Goal: Task Accomplishment & Management: Use online tool/utility

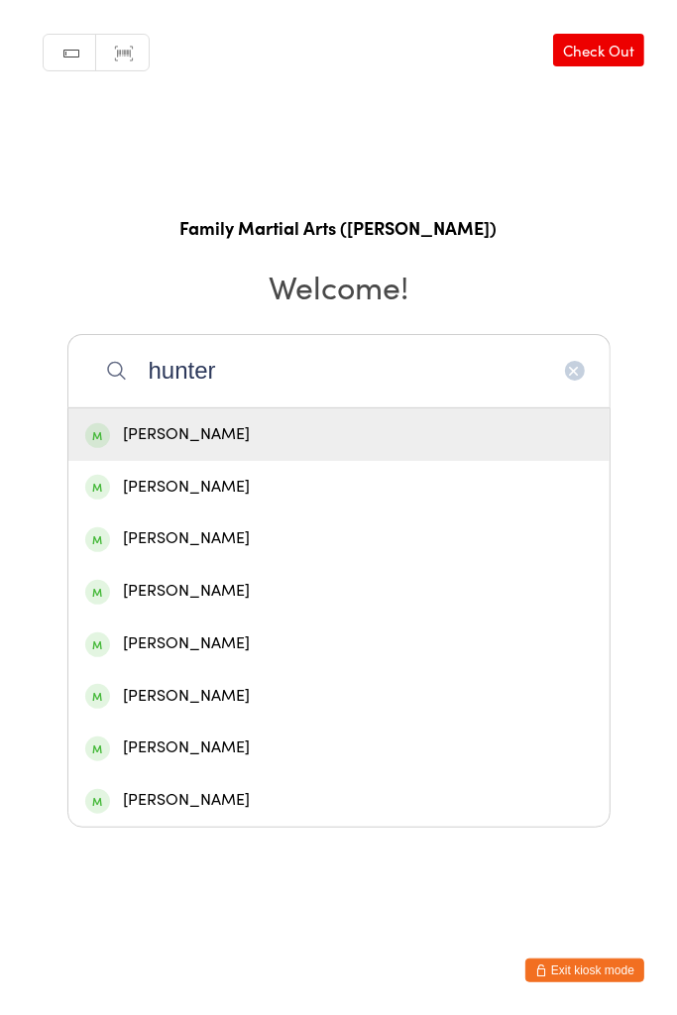
type input "hunter"
click at [242, 502] on div "[PERSON_NAME]" at bounding box center [338, 487] width 541 height 53
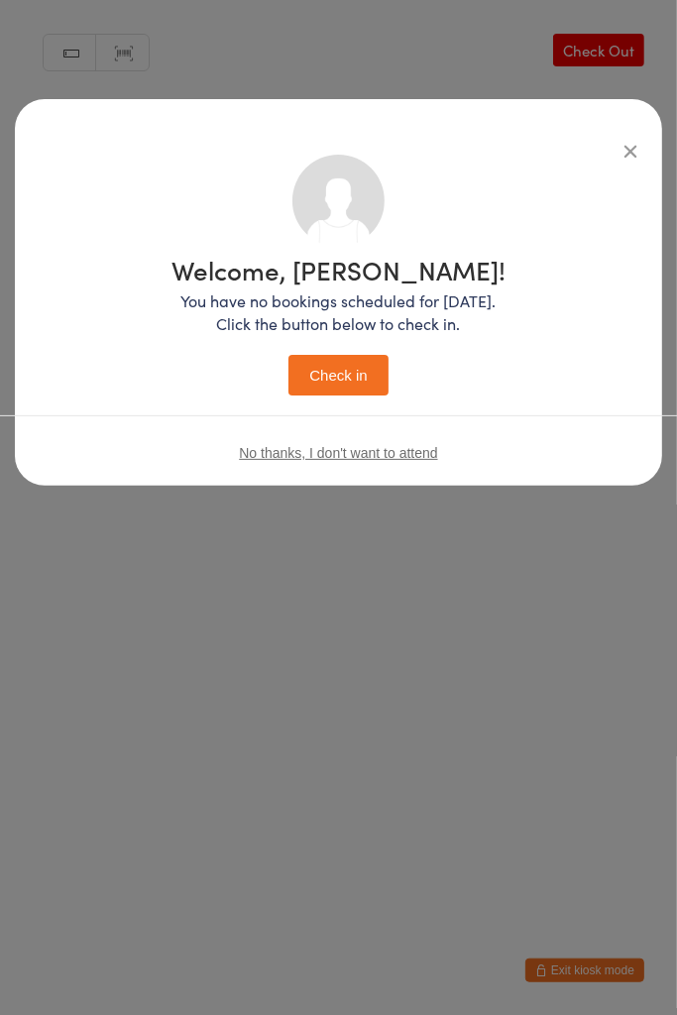
click at [349, 387] on button "Check in" at bounding box center [338, 375] width 99 height 41
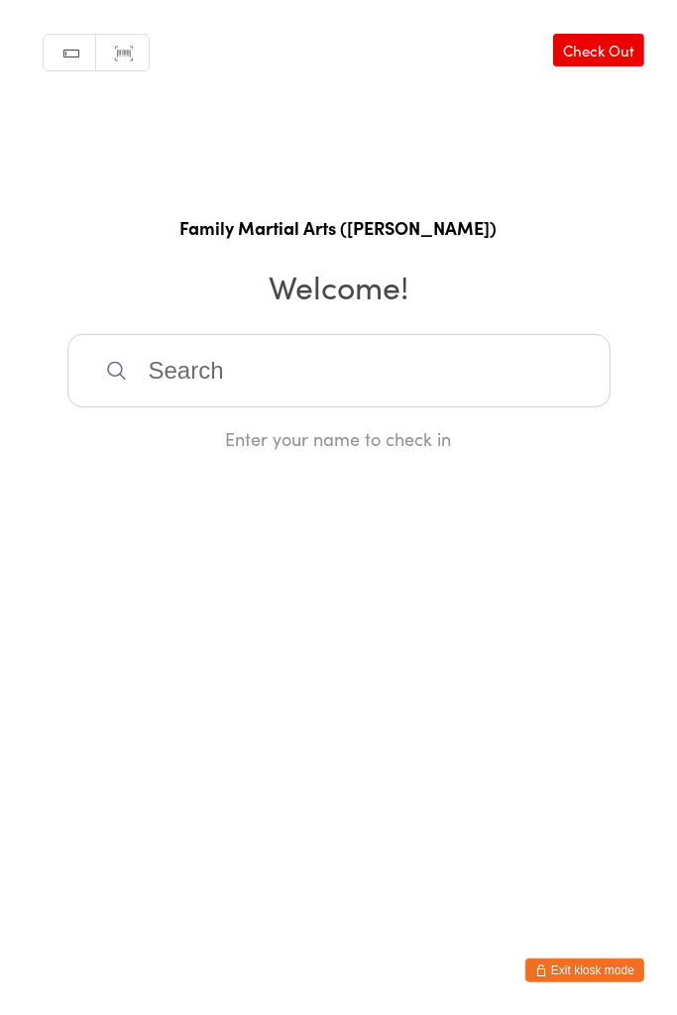
click at [264, 365] on input "search" at bounding box center [338, 370] width 543 height 73
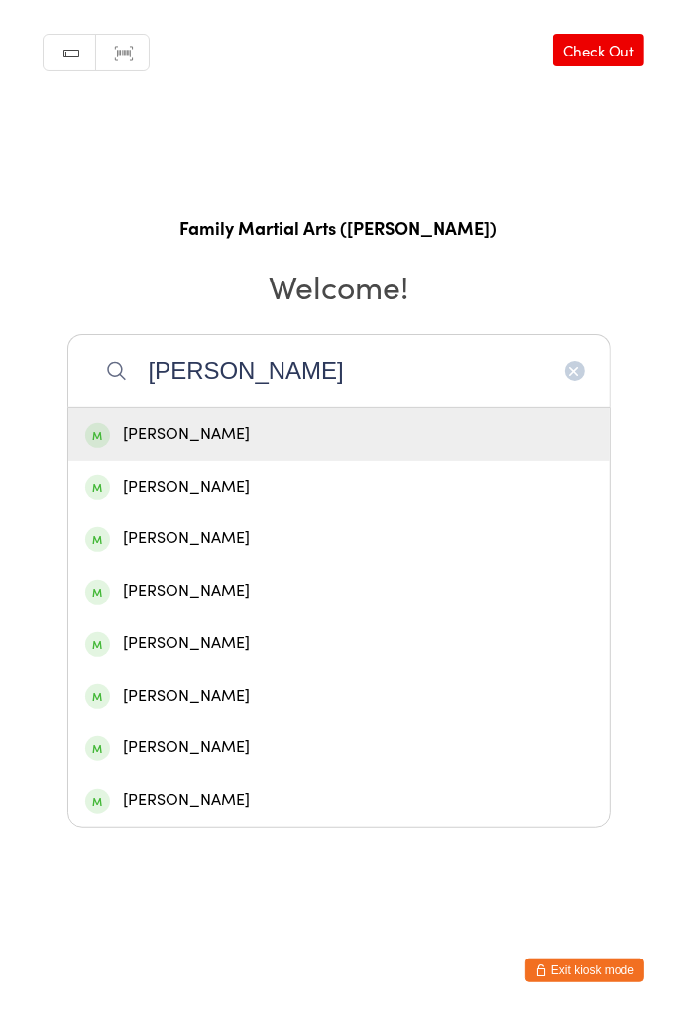
type input "[PERSON_NAME]"
click at [201, 547] on div "[PERSON_NAME]" at bounding box center [339, 538] width 508 height 27
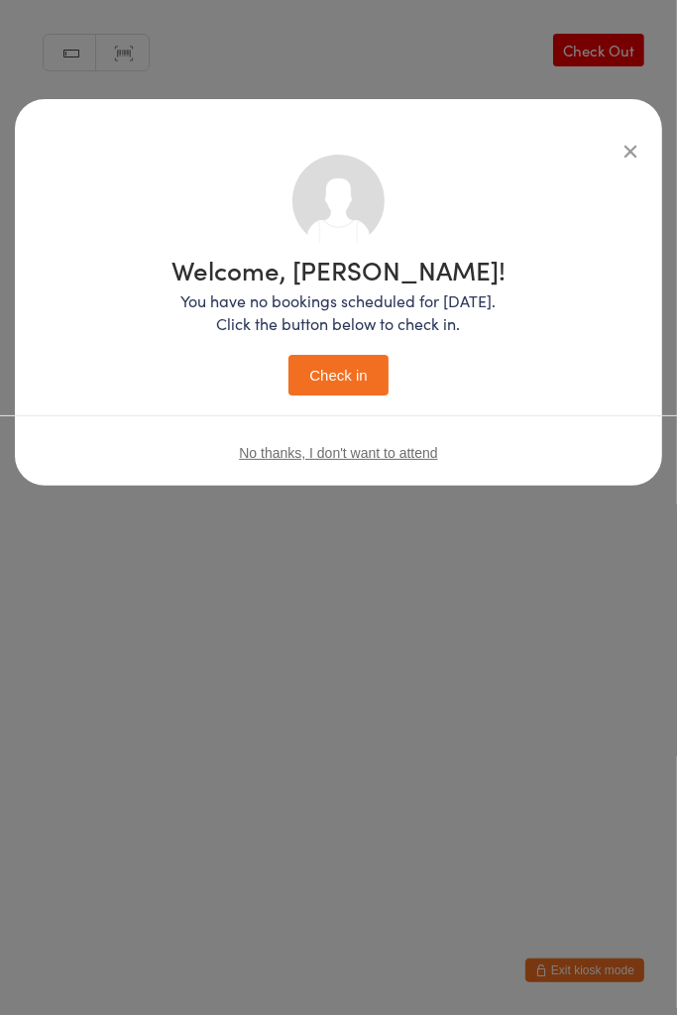
click at [352, 366] on button "Check in" at bounding box center [338, 375] width 99 height 41
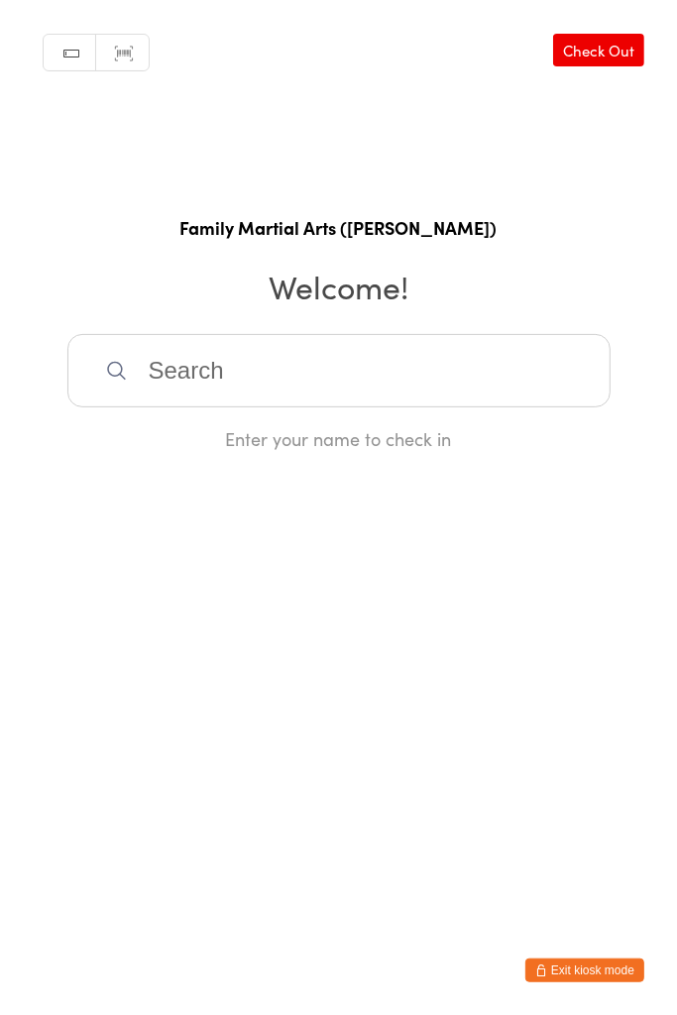
click at [290, 335] on input "search" at bounding box center [338, 370] width 543 height 73
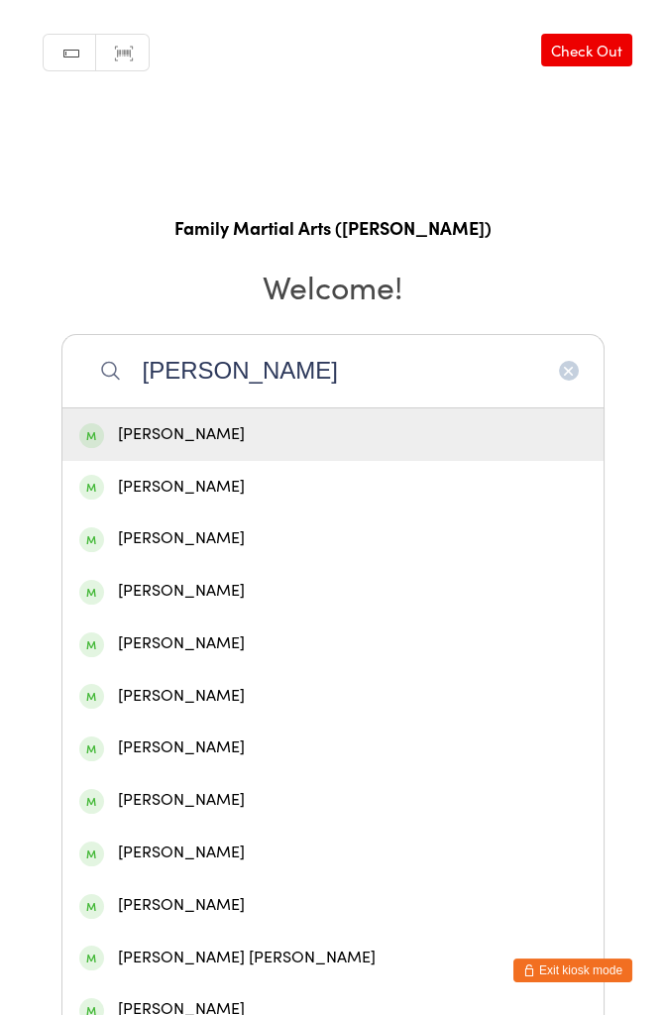
type input "[PERSON_NAME]"
click at [269, 441] on div "[PERSON_NAME]" at bounding box center [333, 434] width 508 height 27
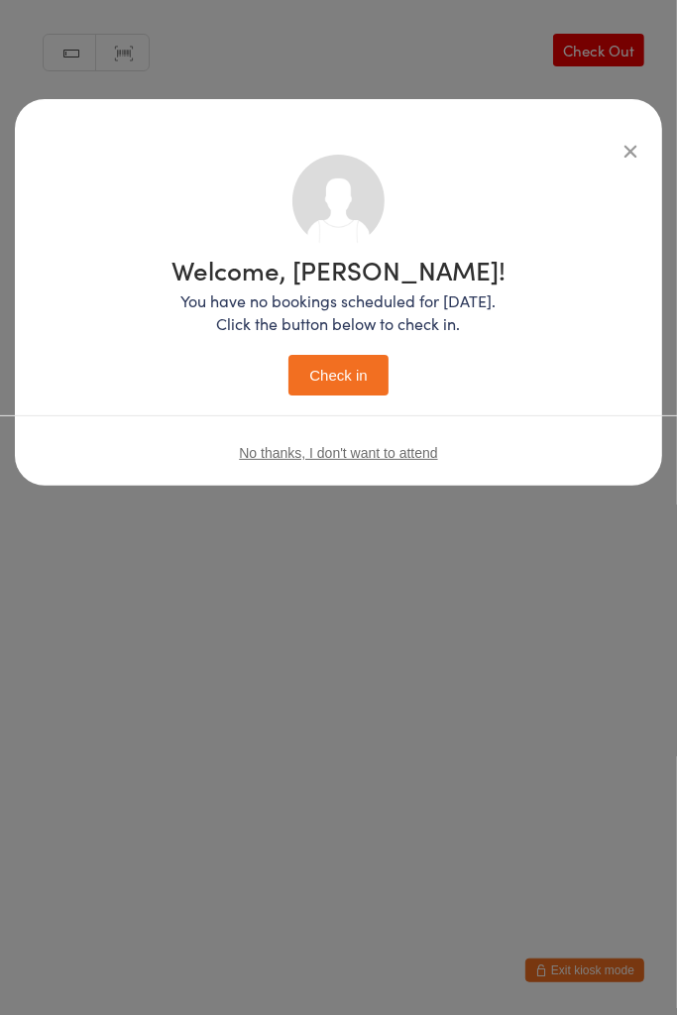
click at [358, 358] on button "Check in" at bounding box center [338, 375] width 99 height 41
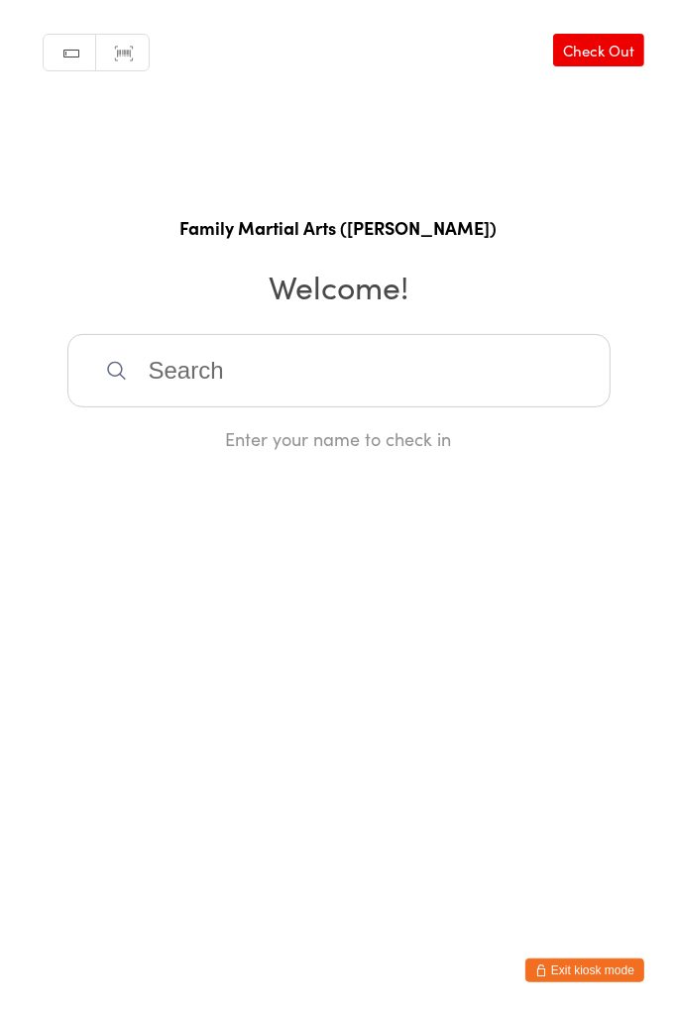
click at [368, 363] on input "search" at bounding box center [338, 370] width 543 height 73
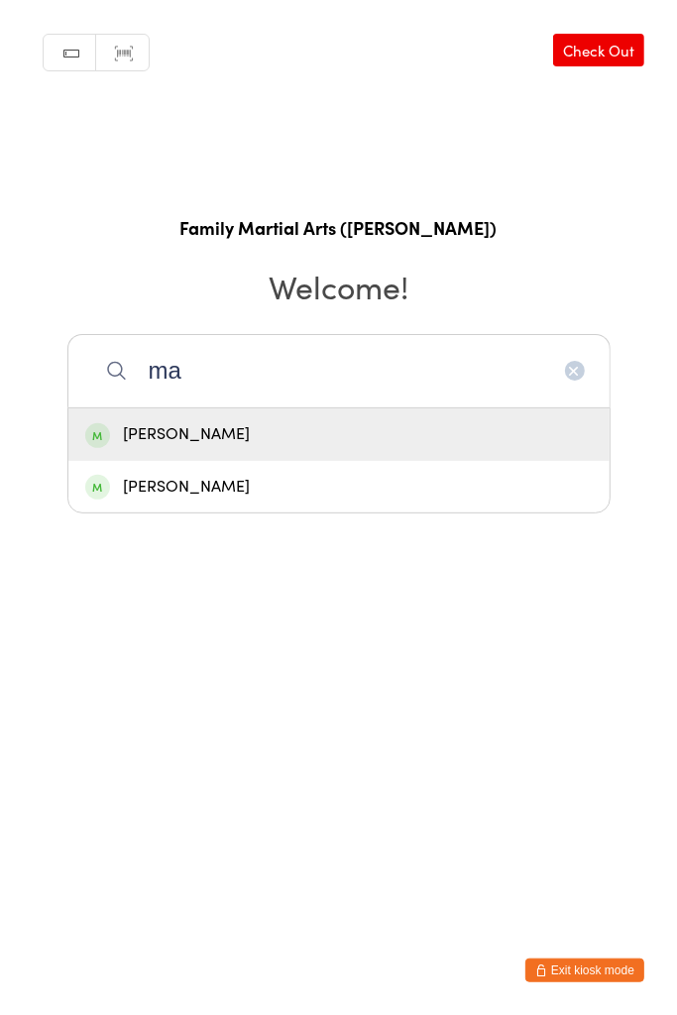
type input "m"
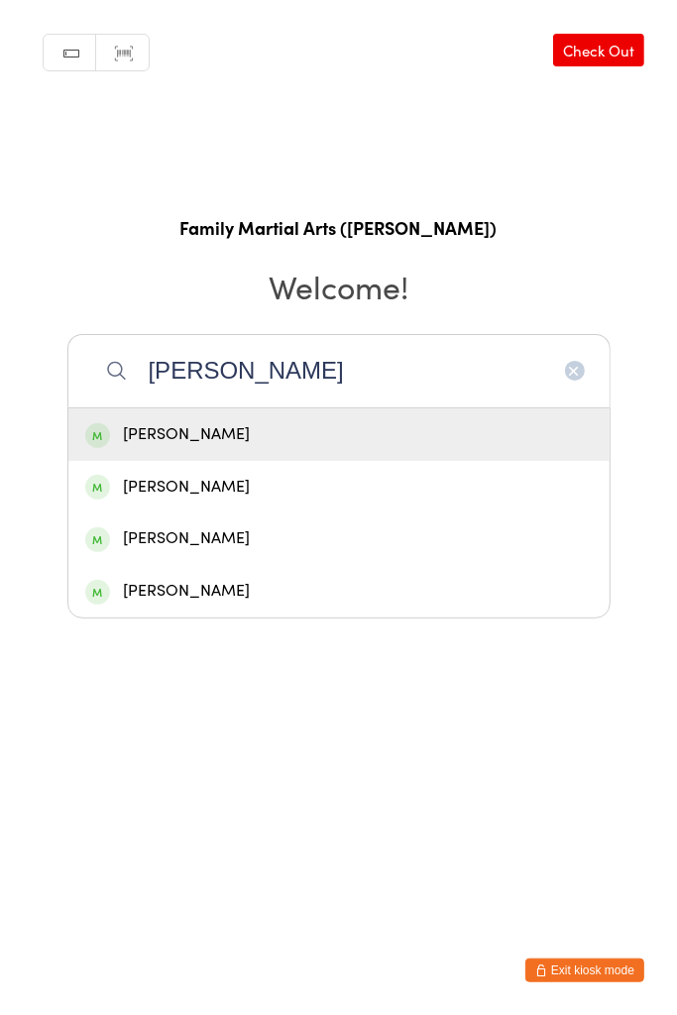
type input "[PERSON_NAME]"
click at [461, 527] on div "[PERSON_NAME]" at bounding box center [339, 538] width 508 height 27
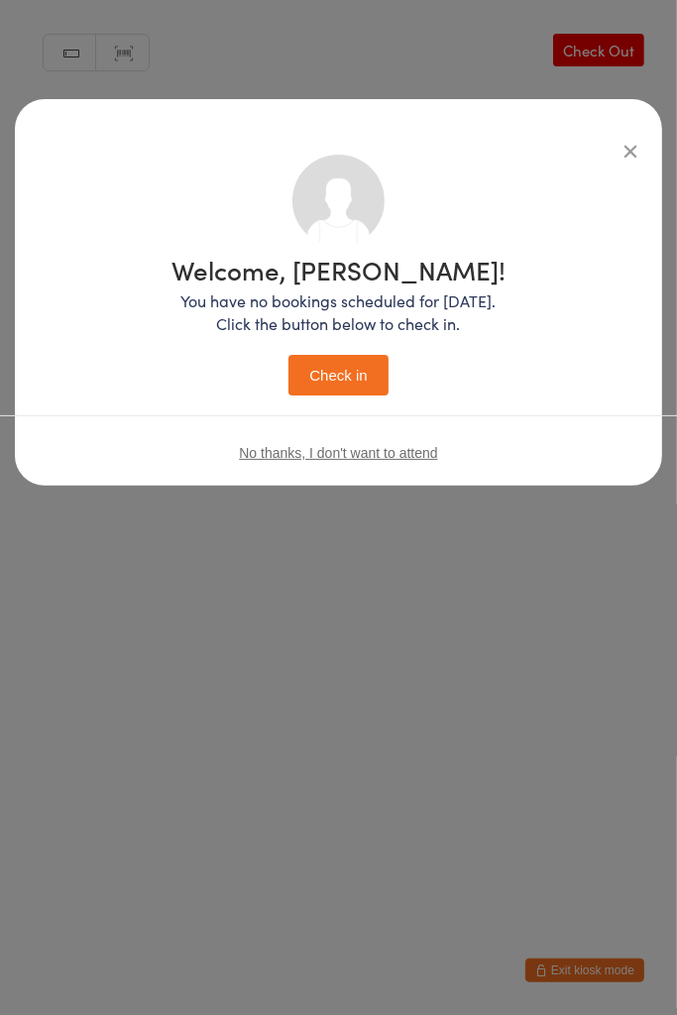
click at [629, 159] on icon "button" at bounding box center [631, 151] width 22 height 22
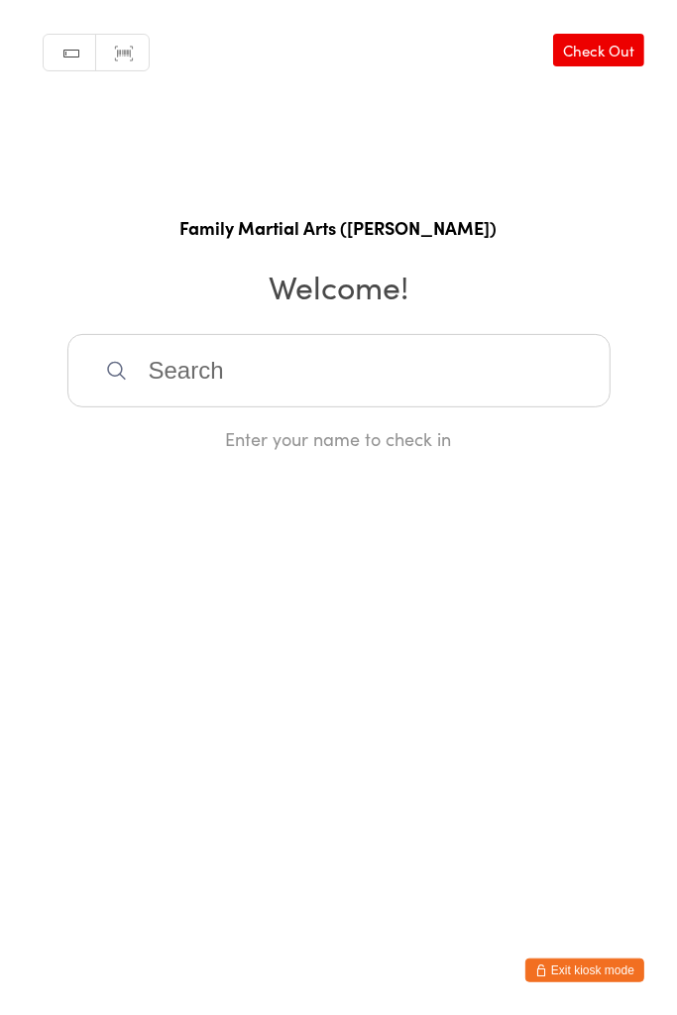
click at [279, 361] on input "search" at bounding box center [338, 370] width 543 height 73
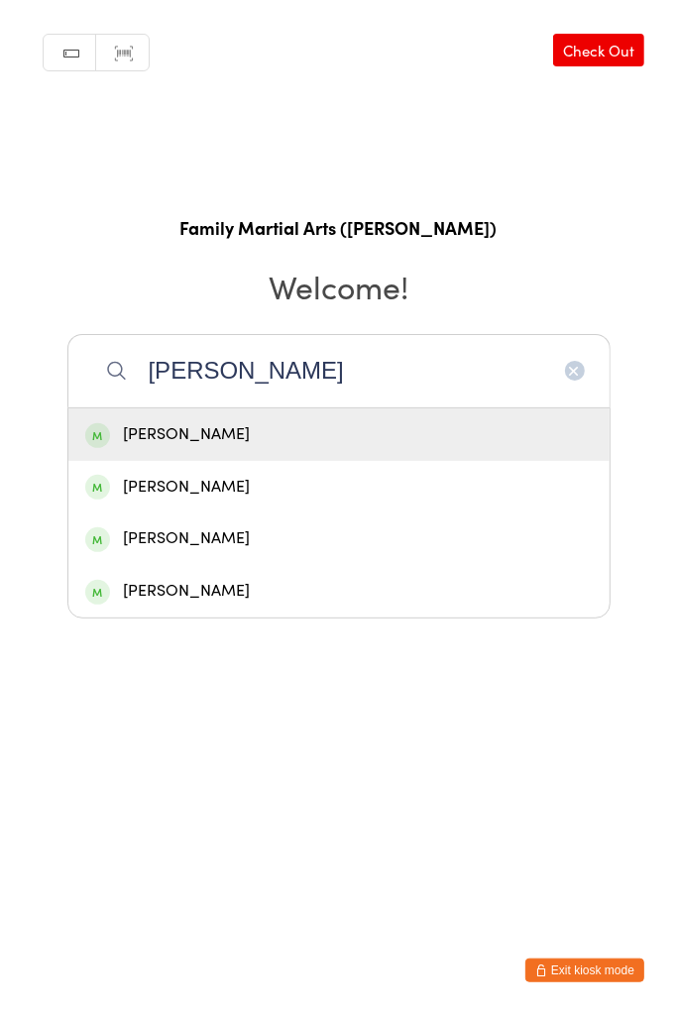
type input "[PERSON_NAME]"
click at [203, 584] on div "[PERSON_NAME]" at bounding box center [339, 591] width 508 height 27
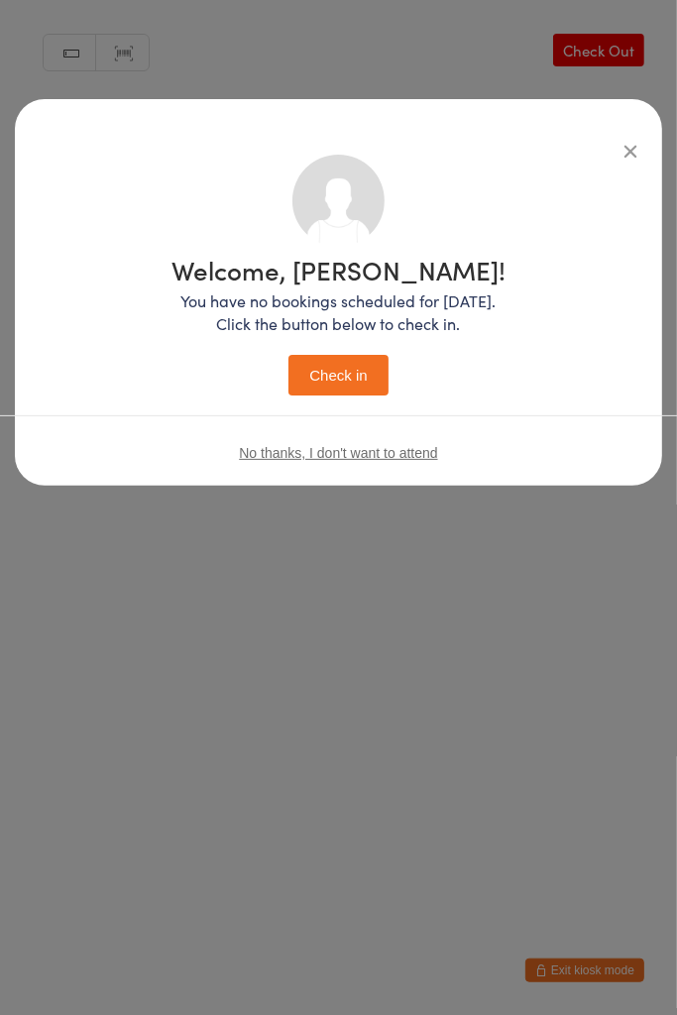
click at [345, 356] on button "Check in" at bounding box center [338, 375] width 99 height 41
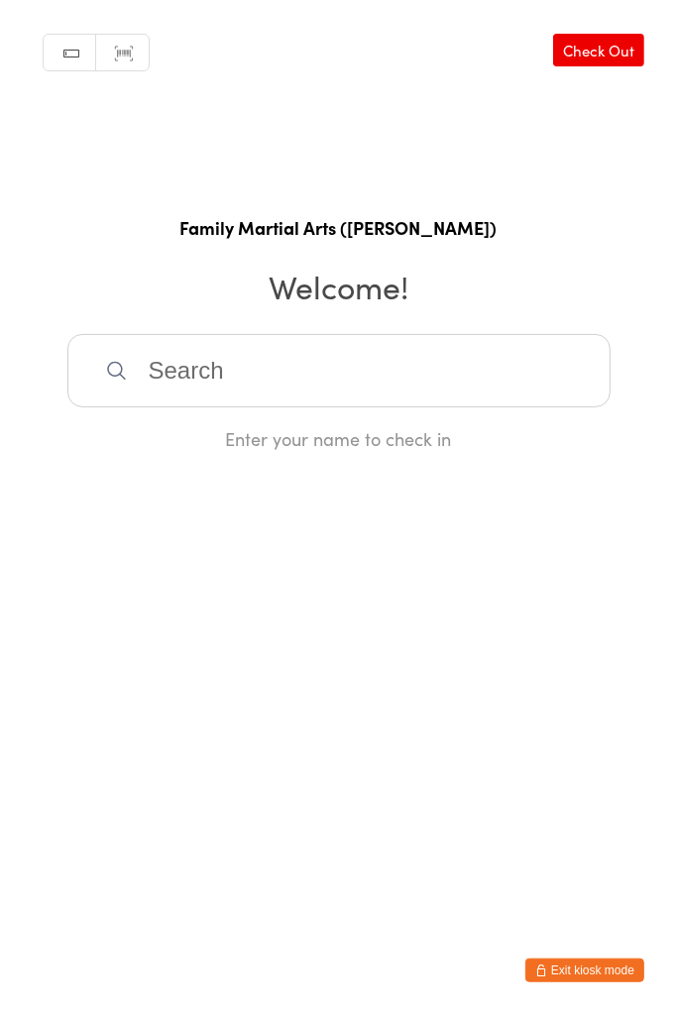
click at [397, 358] on input "search" at bounding box center [338, 370] width 543 height 73
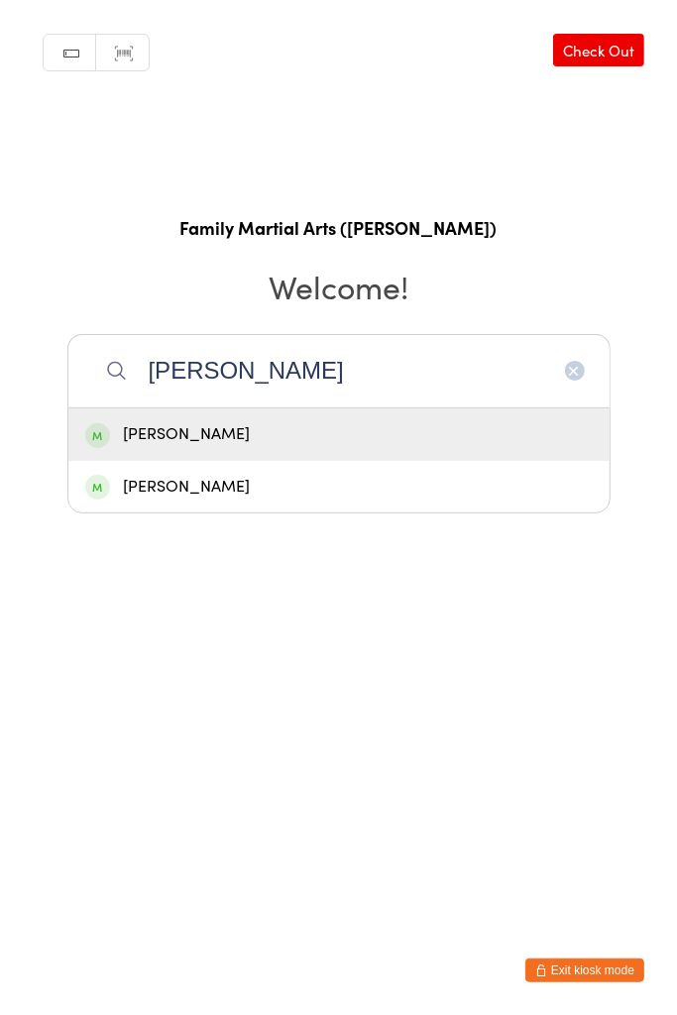
type input "[PERSON_NAME]"
click at [279, 435] on div "[PERSON_NAME]" at bounding box center [339, 434] width 508 height 27
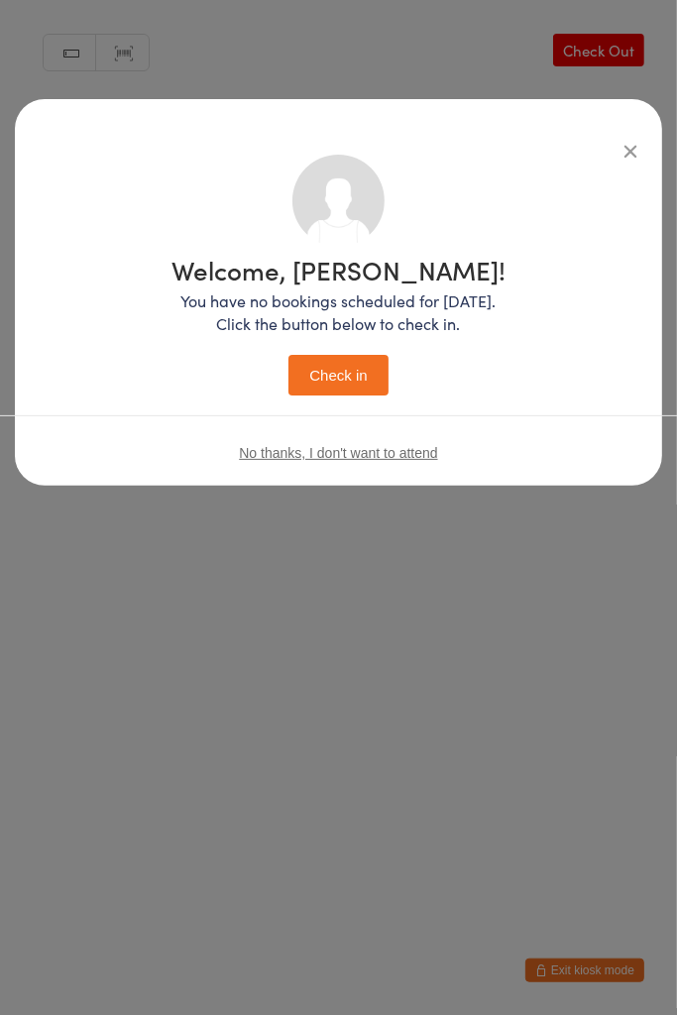
click at [352, 394] on button "Check in" at bounding box center [338, 375] width 99 height 41
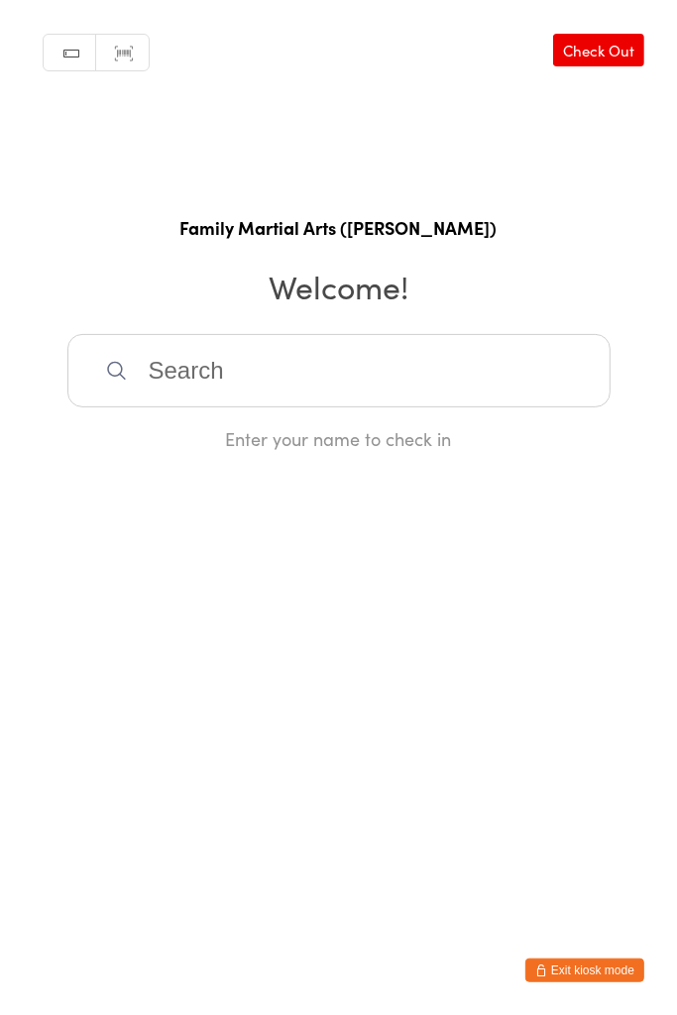
click at [250, 357] on input "search" at bounding box center [338, 370] width 543 height 73
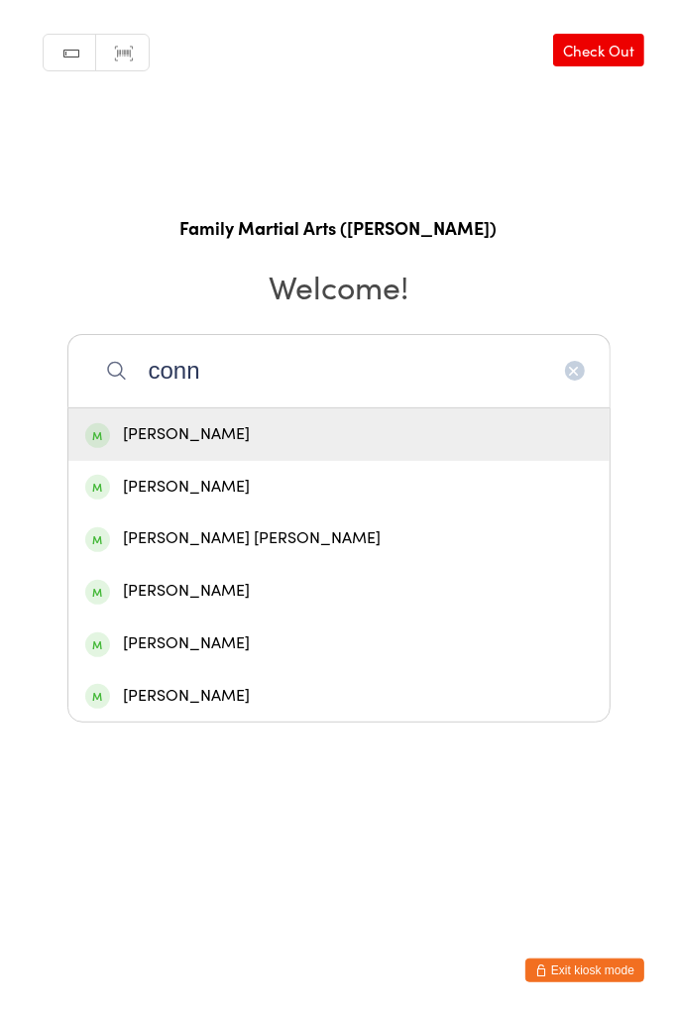
type input "conn"
click at [217, 487] on div "[PERSON_NAME]" at bounding box center [339, 487] width 508 height 27
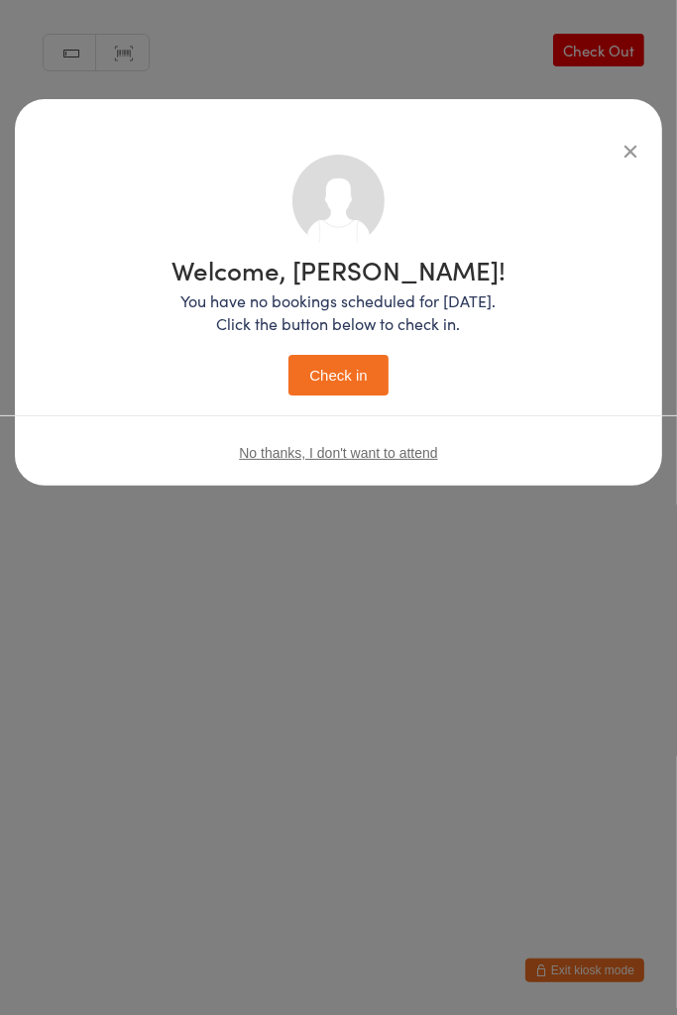
click at [349, 374] on button "Check in" at bounding box center [338, 375] width 99 height 41
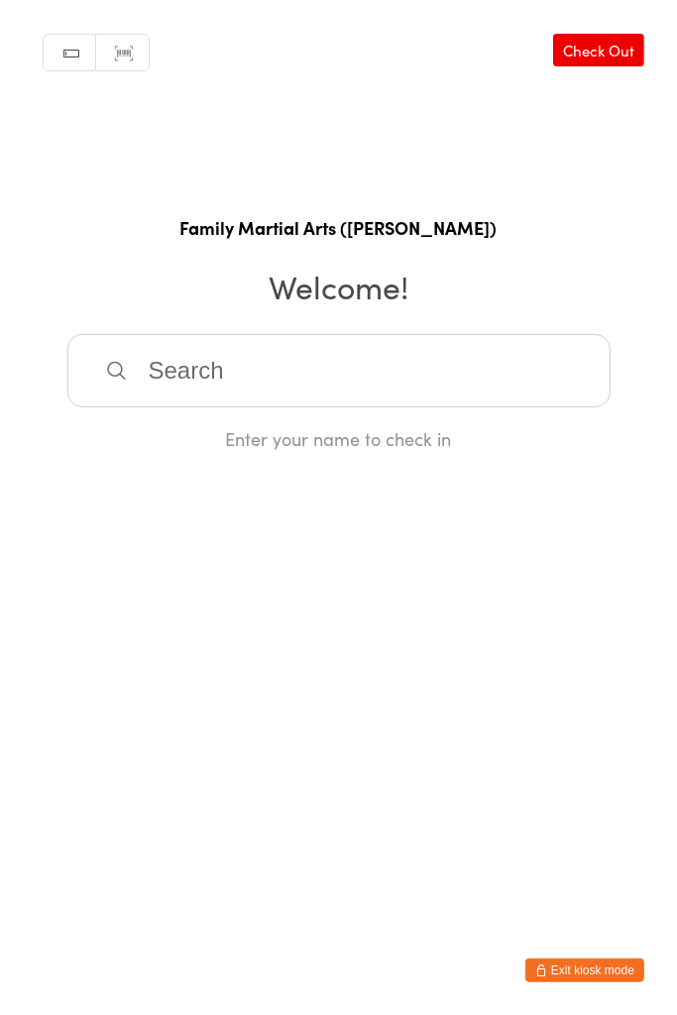
click at [293, 381] on input "search" at bounding box center [338, 370] width 543 height 73
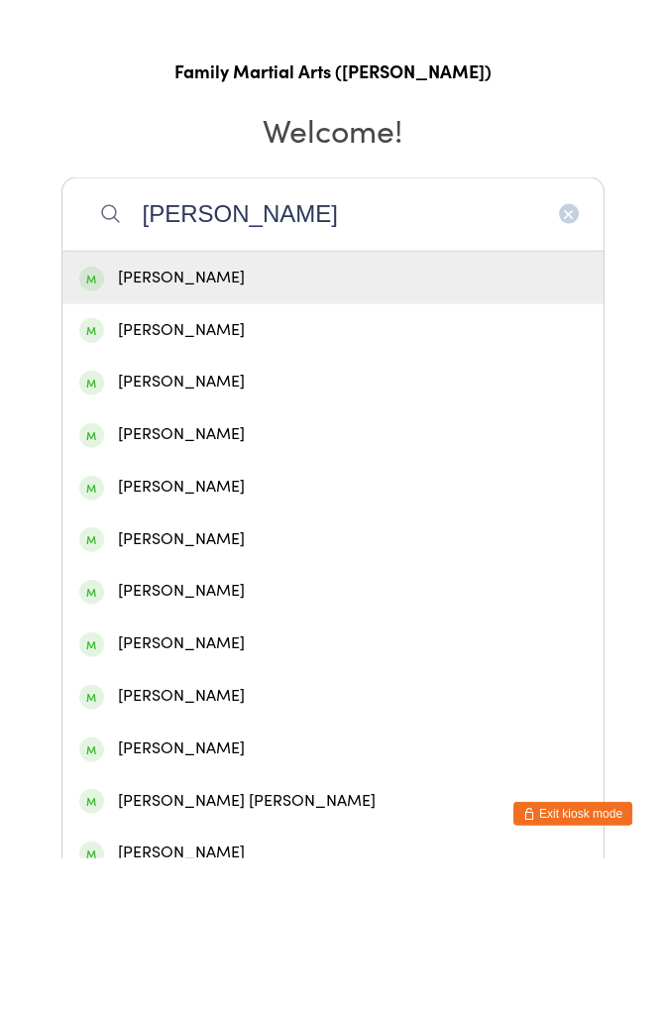
type input "[PERSON_NAME]"
click at [191, 641] on div "[PERSON_NAME]" at bounding box center [333, 644] width 508 height 27
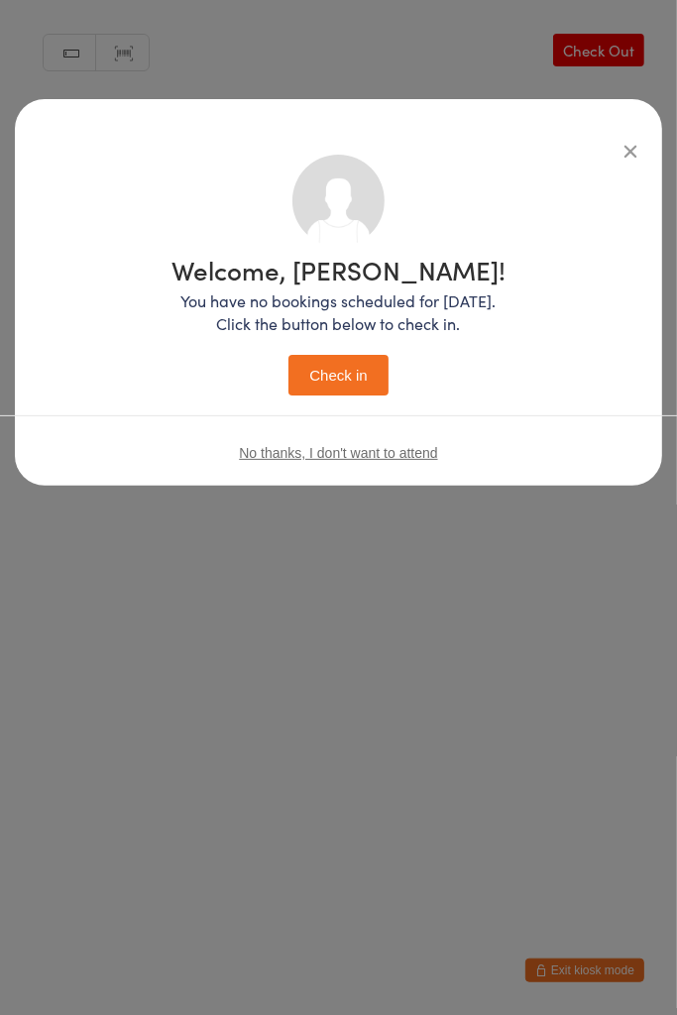
click at [358, 367] on button "Check in" at bounding box center [338, 375] width 99 height 41
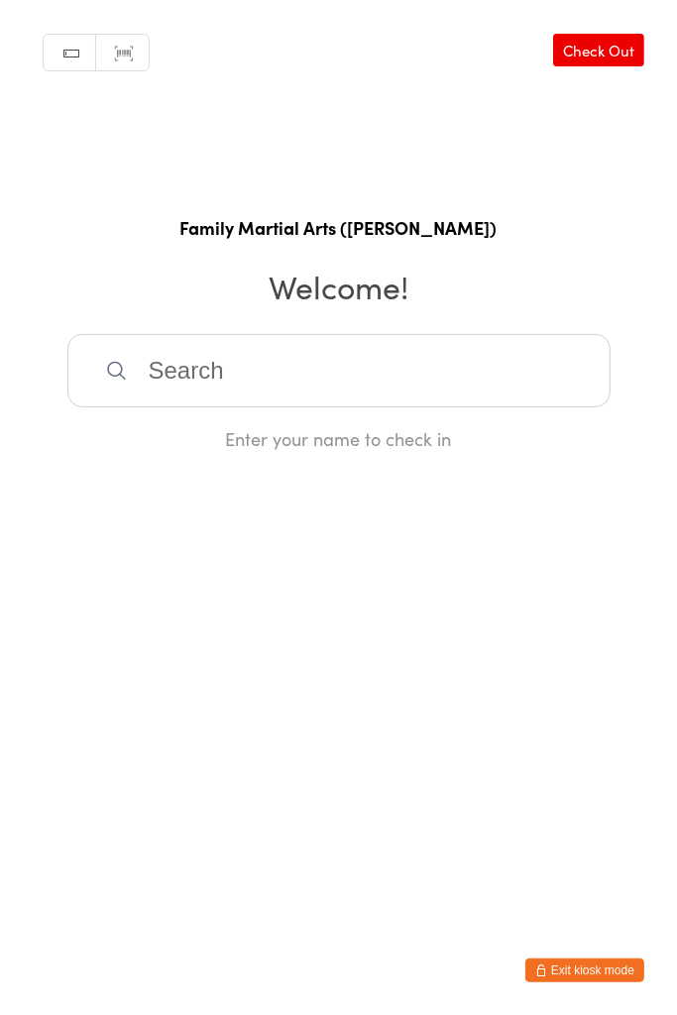
click at [230, 360] on input "search" at bounding box center [338, 370] width 543 height 73
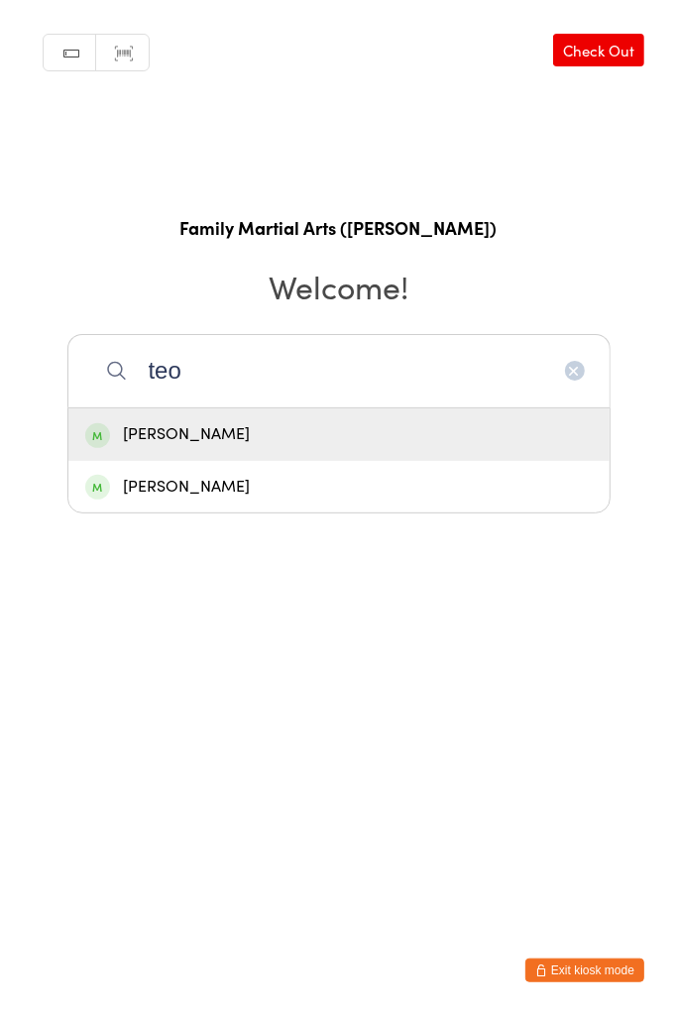
type input "teo"
click at [269, 431] on div "[PERSON_NAME]" at bounding box center [339, 434] width 508 height 27
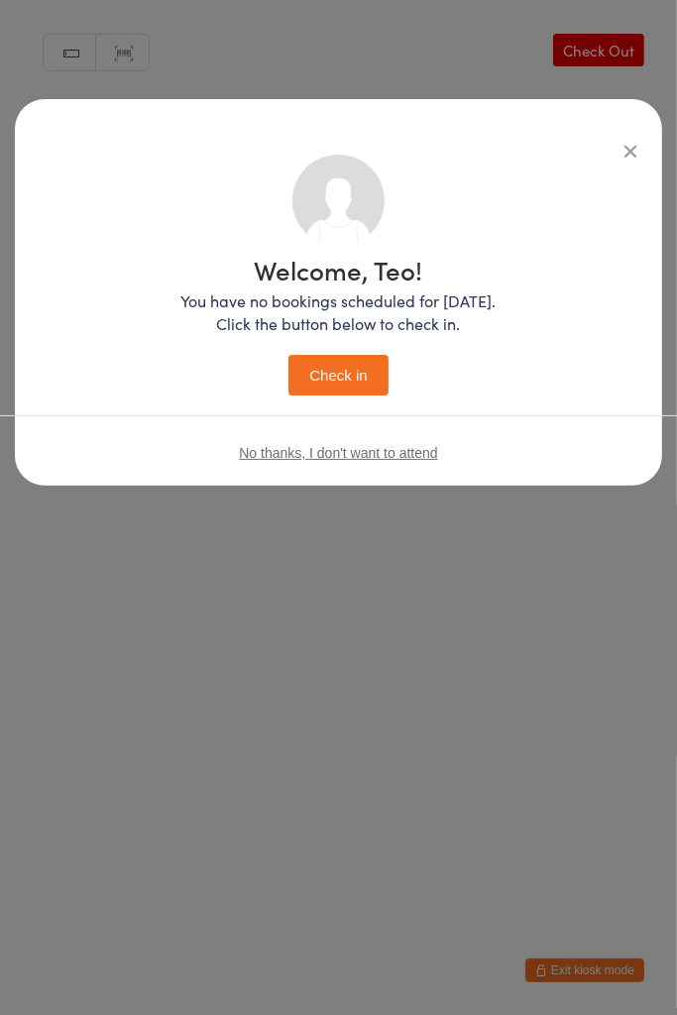
click at [358, 381] on button "Check in" at bounding box center [338, 375] width 99 height 41
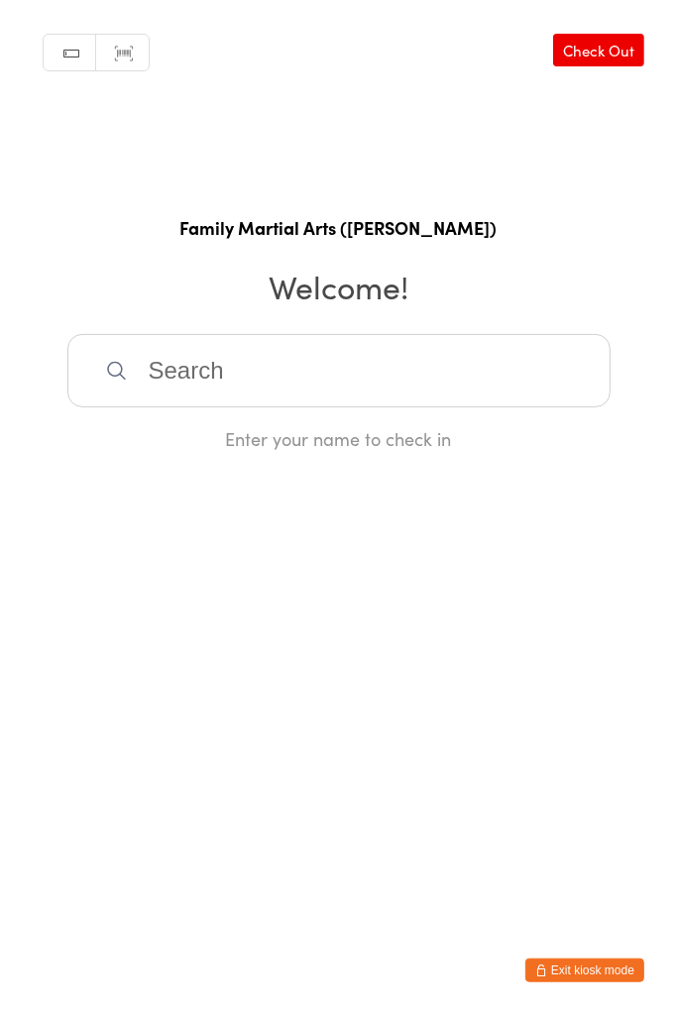
click at [337, 363] on input "search" at bounding box center [338, 370] width 543 height 73
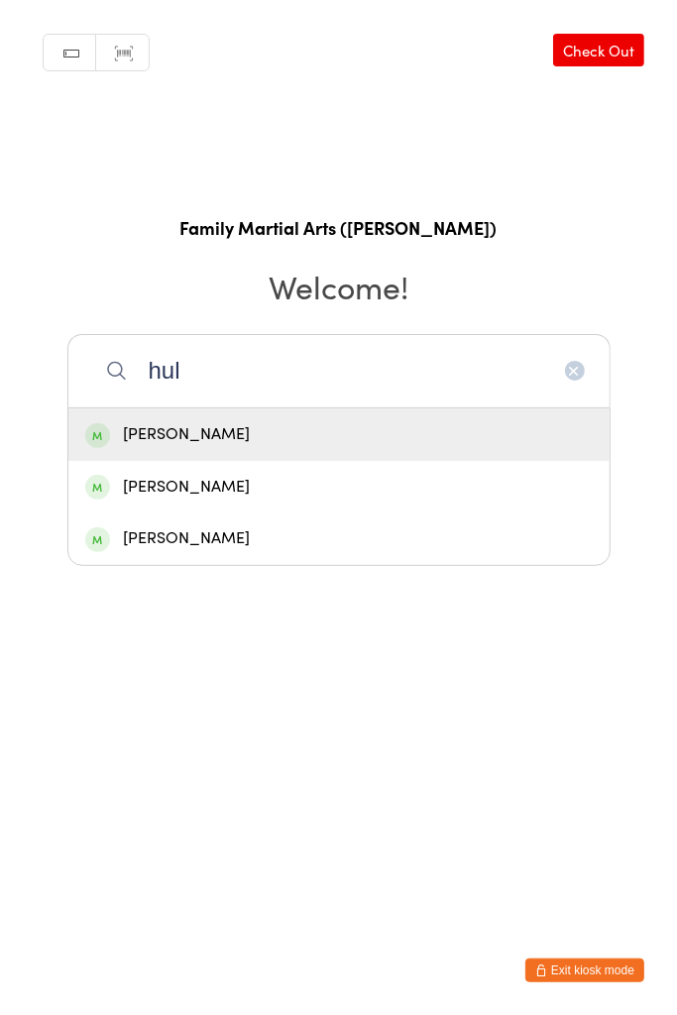
type input "hul"
click at [191, 553] on div "[PERSON_NAME]" at bounding box center [338, 539] width 541 height 53
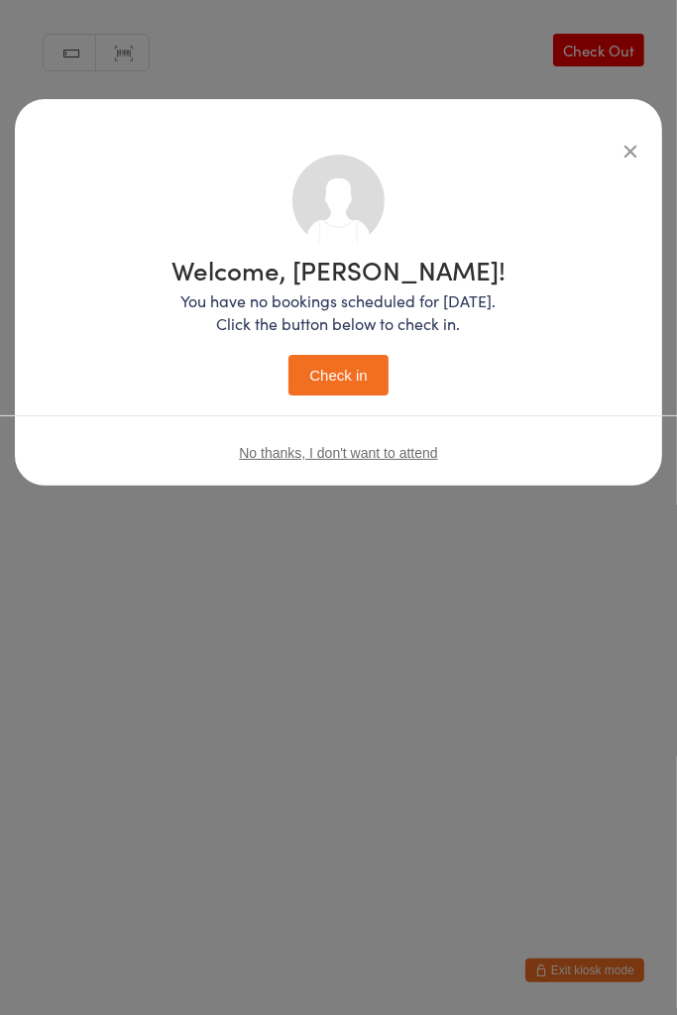
click at [352, 373] on button "Check in" at bounding box center [338, 375] width 99 height 41
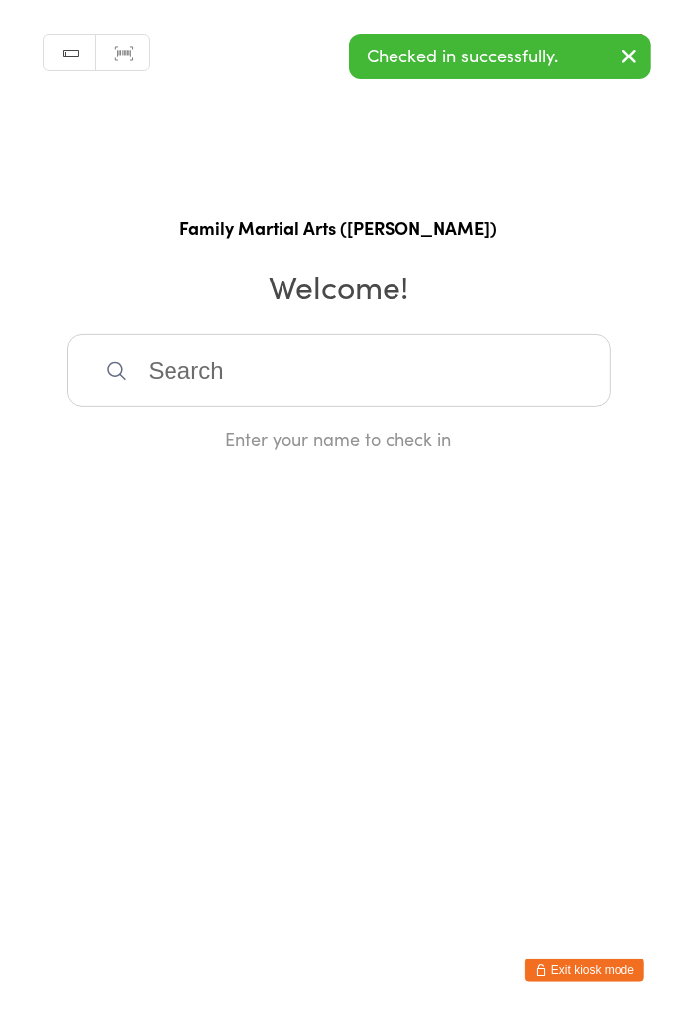
click at [612, 76] on button "button" at bounding box center [630, 58] width 44 height 46
